Goal: Transaction & Acquisition: Purchase product/service

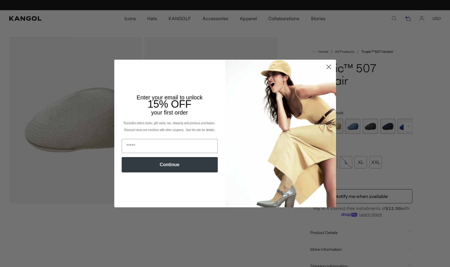
scroll to position [0, 117]
